Goal: Information Seeking & Learning: Learn about a topic

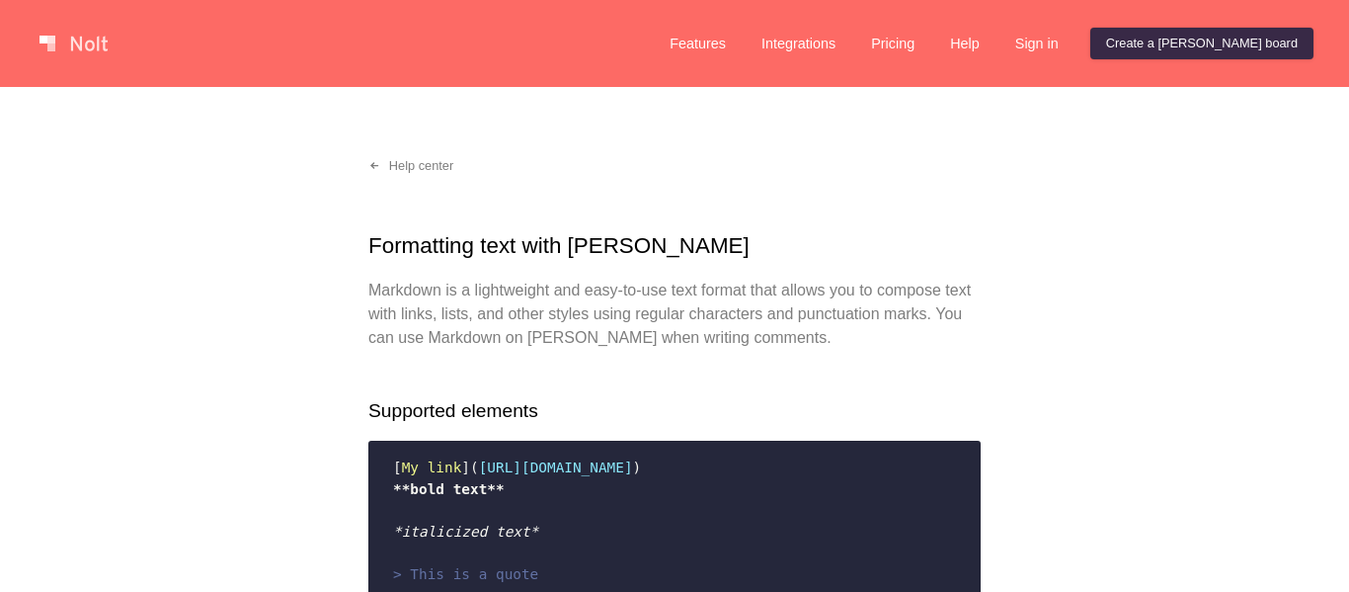
click at [104, 46] on link at bounding box center [74, 44] width 84 height 32
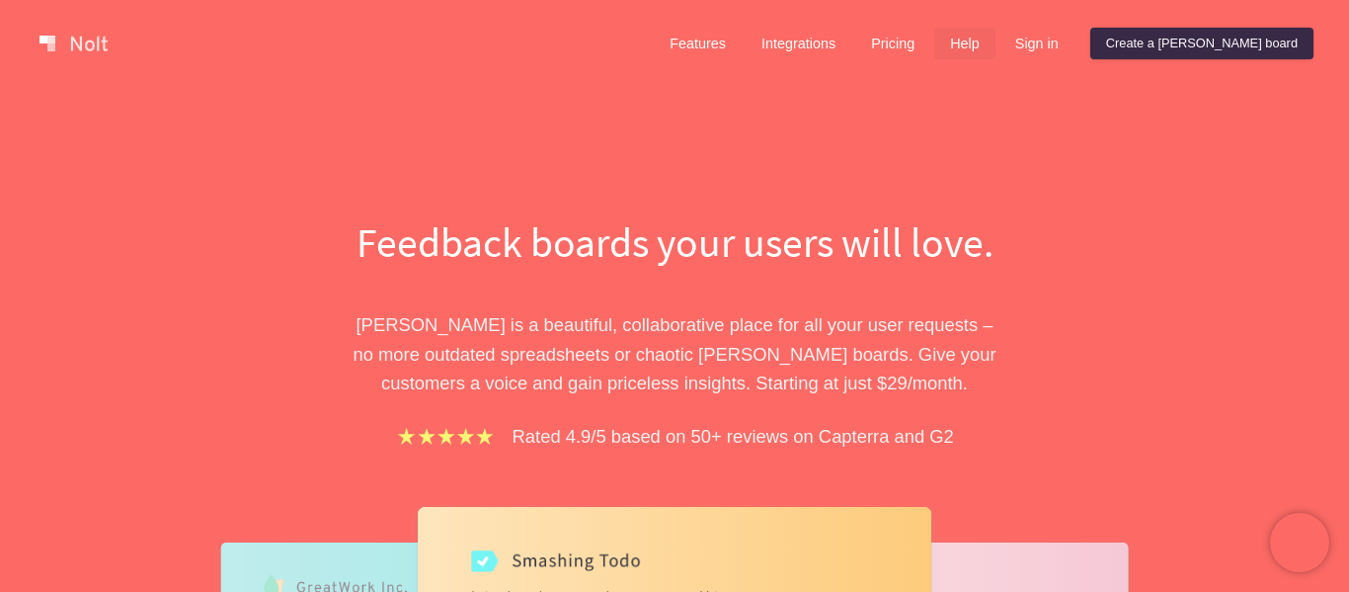
click at [996, 35] on link "Help" at bounding box center [964, 44] width 61 height 32
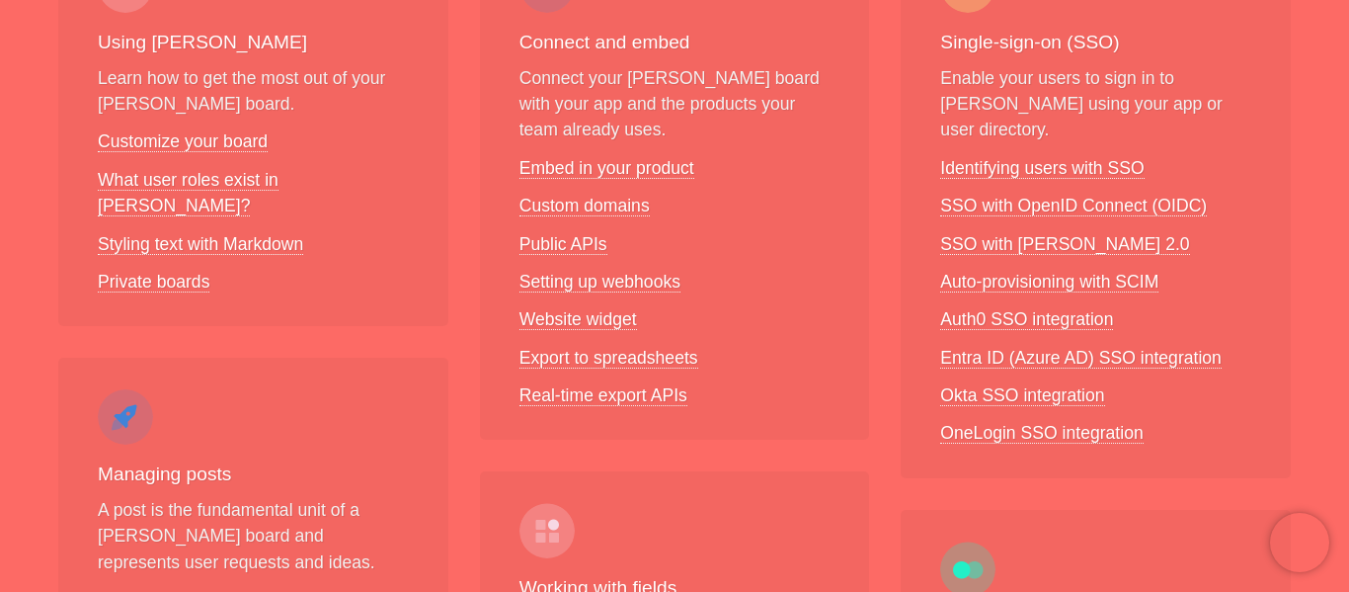
scroll to position [414, 0]
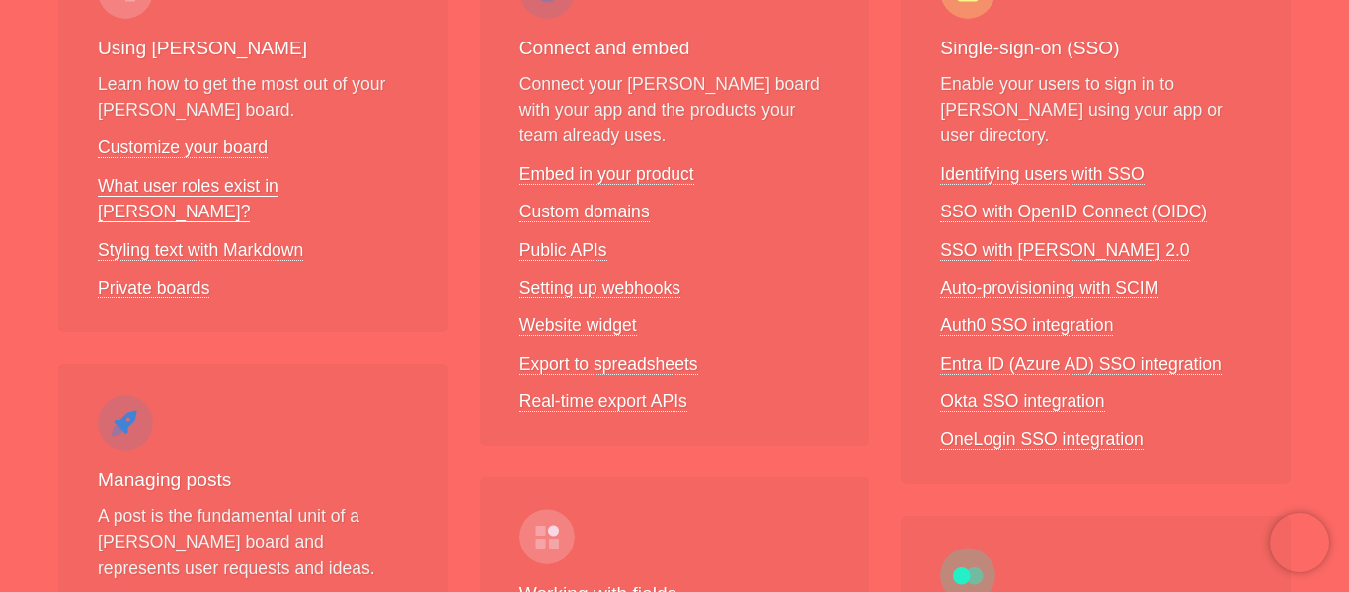
click at [185, 181] on link "What user roles exist in [PERSON_NAME]?" at bounding box center [188, 199] width 181 height 46
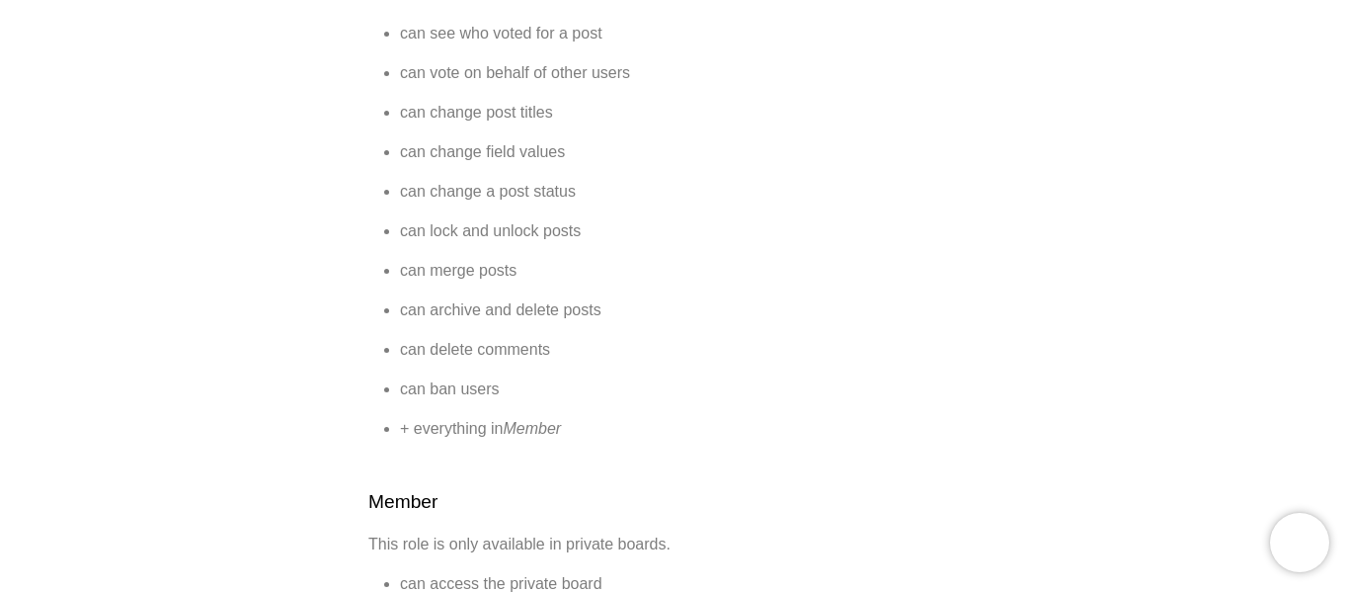
scroll to position [1389, 0]
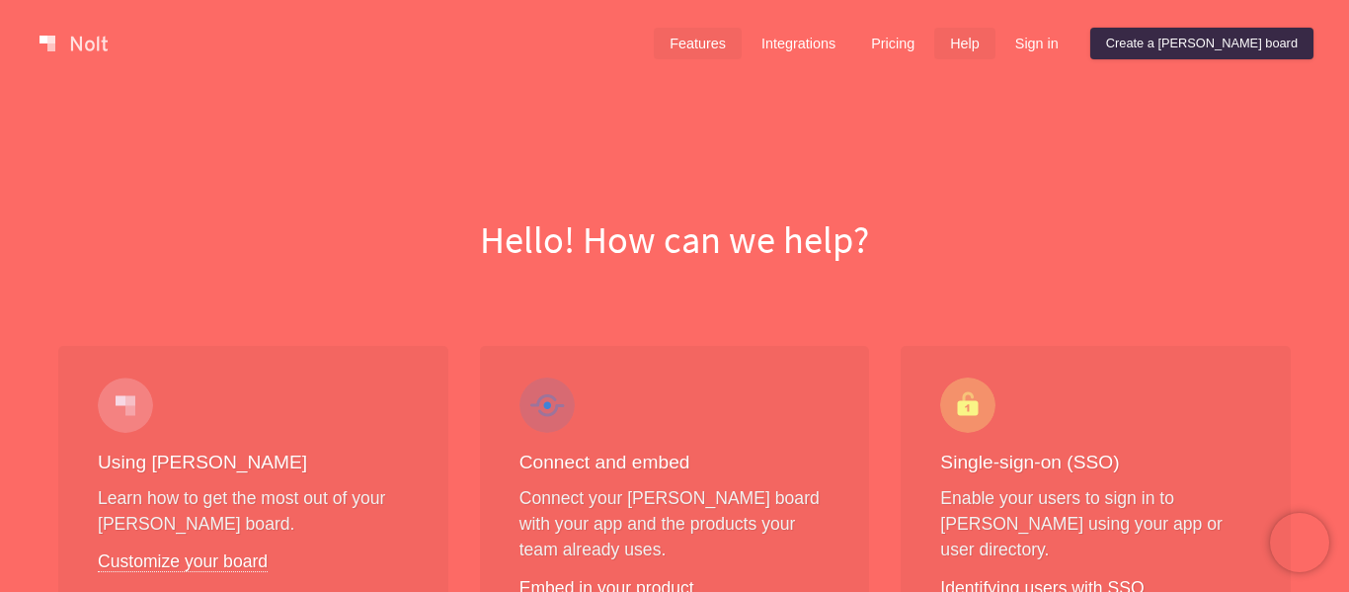
click at [742, 43] on link "Features" at bounding box center [698, 44] width 88 height 32
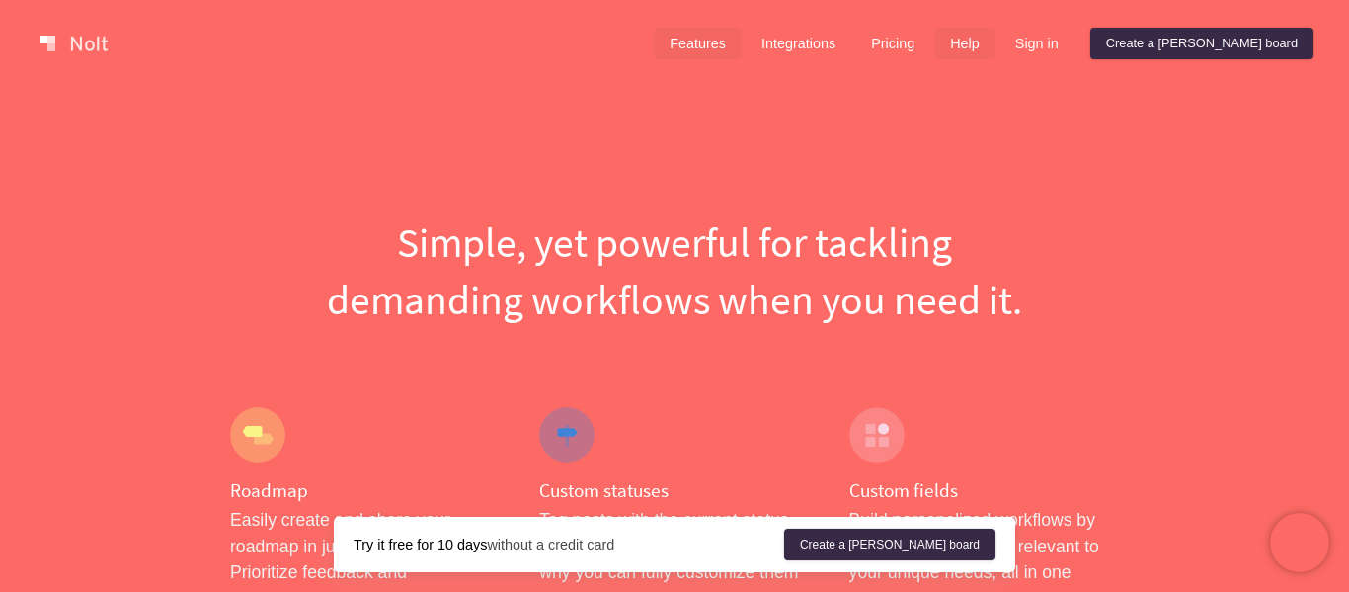
click at [996, 34] on link "Help" at bounding box center [964, 44] width 61 height 32
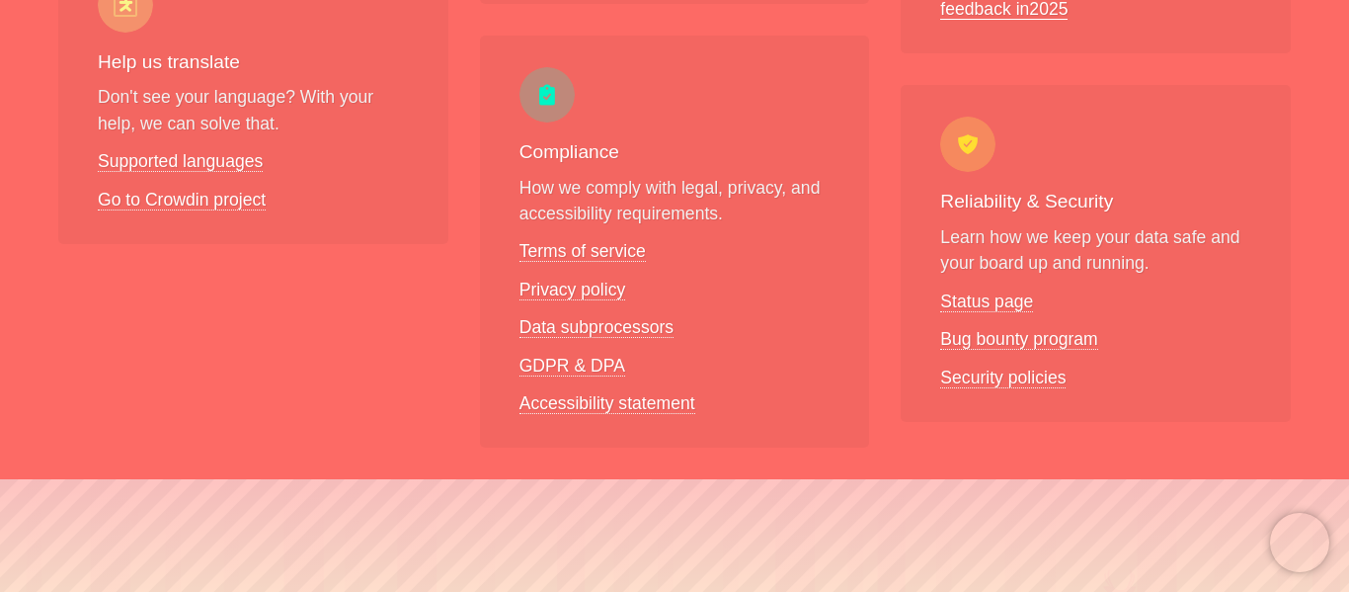
scroll to position [1635, 0]
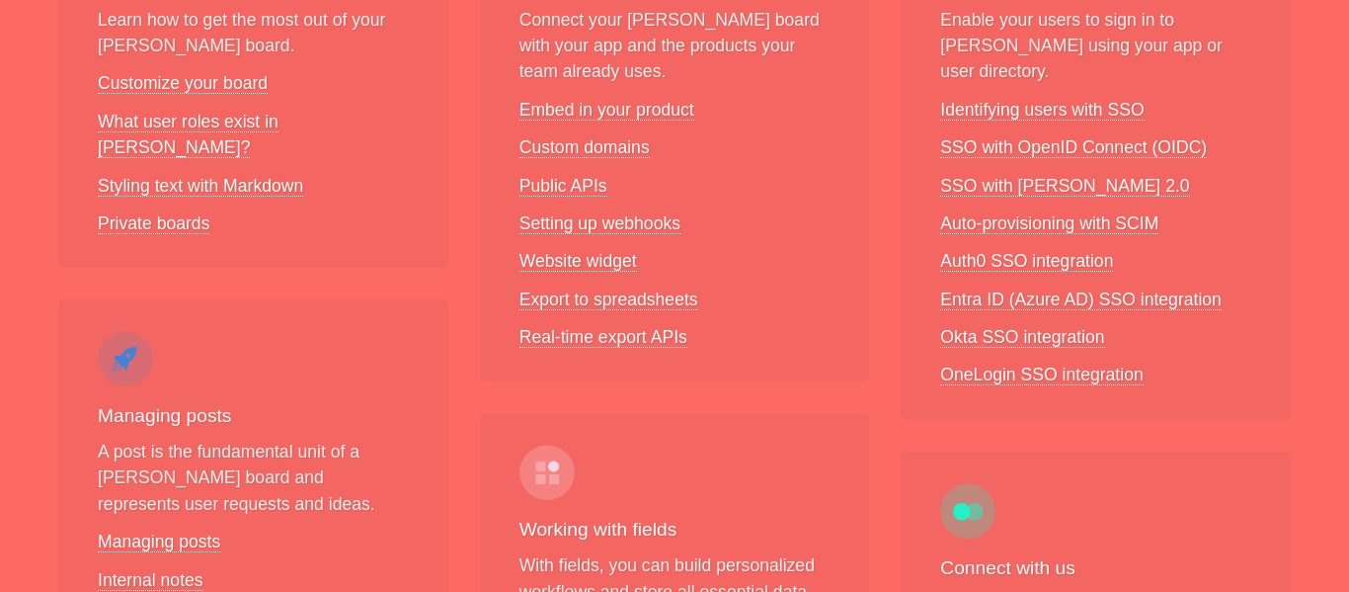
click at [563, 173] on li "Public APIs" at bounding box center [675, 186] width 311 height 26
click at [547, 186] on link "Public APIs" at bounding box center [564, 186] width 88 height 21
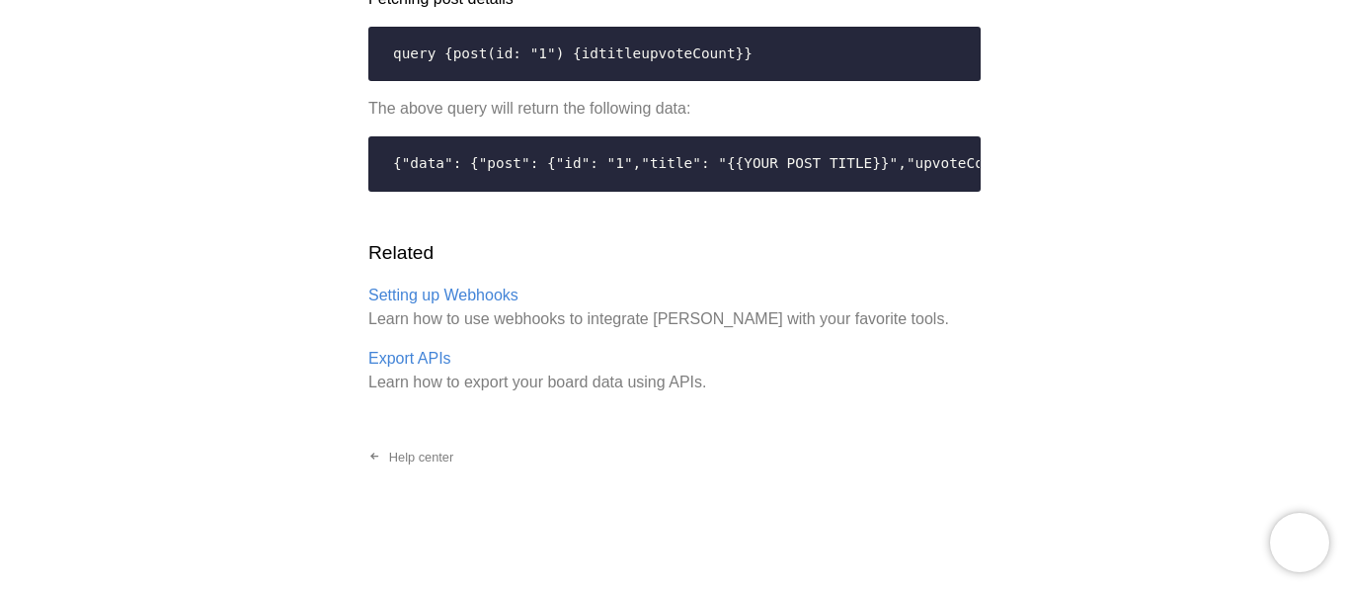
scroll to position [4171, 0]
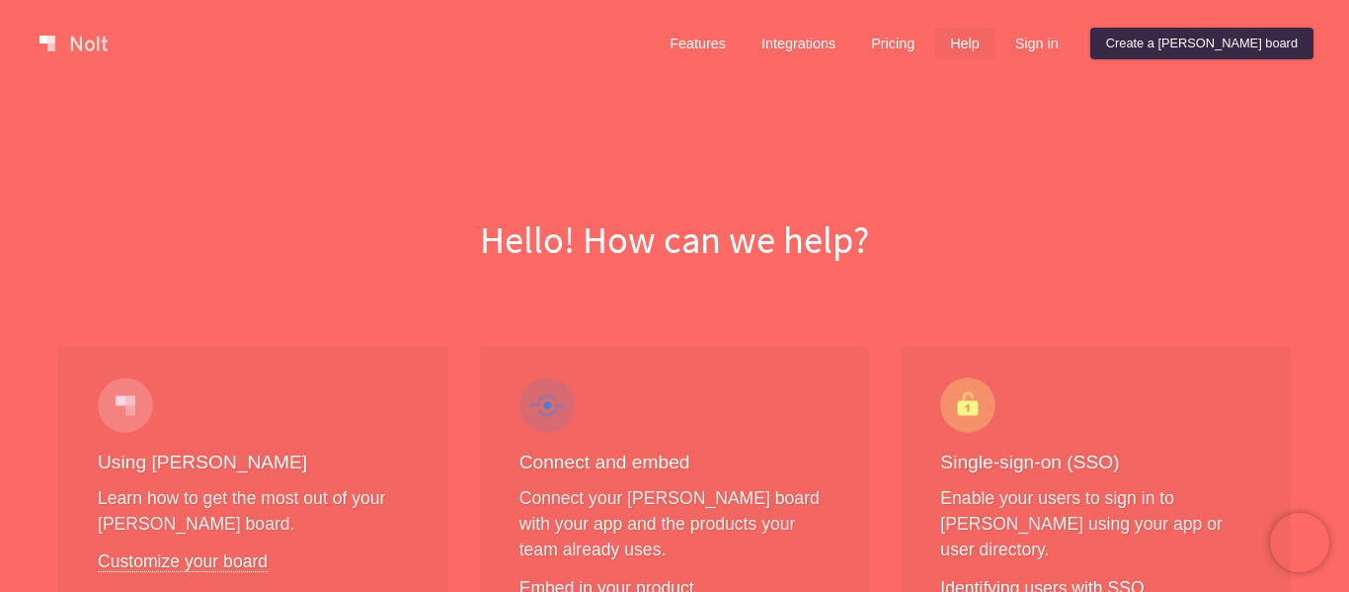
click at [75, 58] on link at bounding box center [74, 44] width 84 height 32
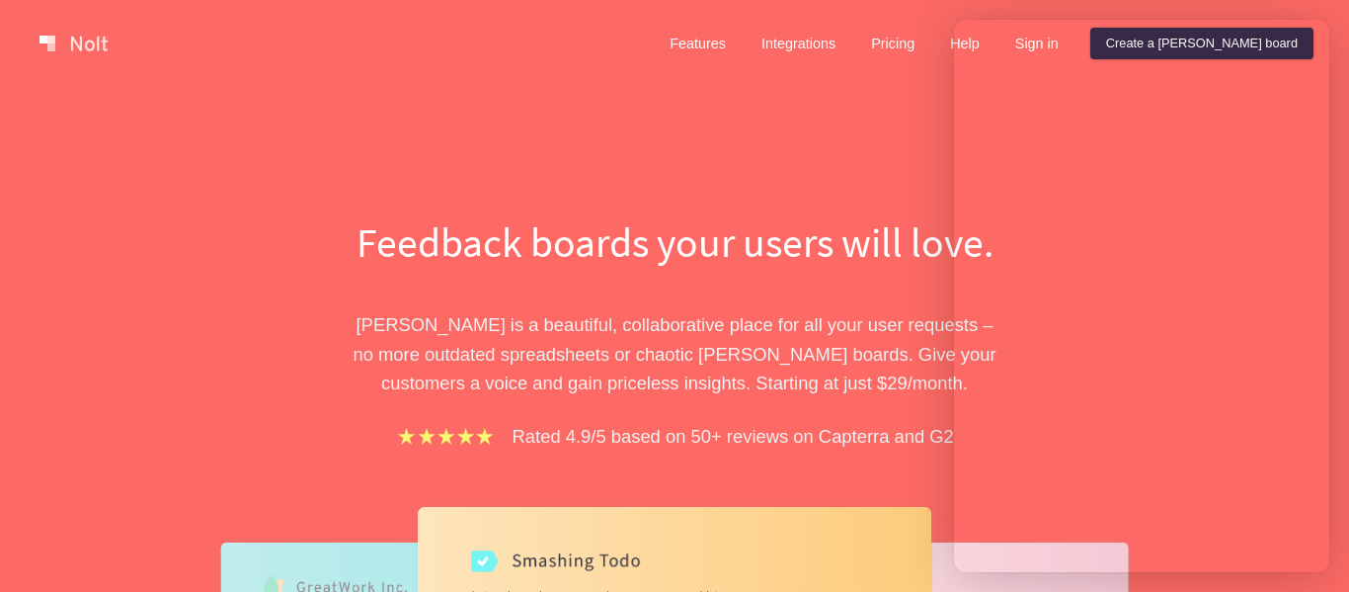
click at [684, 179] on div "Feedback boards your users will love. [PERSON_NAME] is a beautiful, collaborati…" at bounding box center [674, 551] width 1349 height 929
